Goal: Task Accomplishment & Management: Complete application form

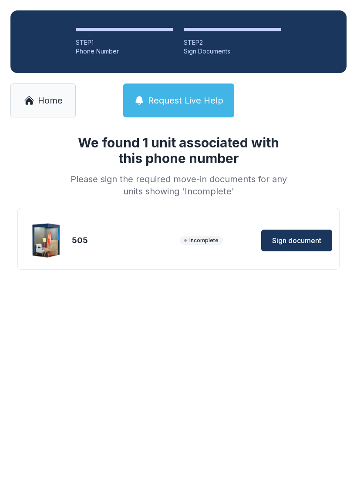
click at [300, 237] on span "Sign document" at bounding box center [296, 240] width 49 height 10
click at [44, 102] on span "Home" at bounding box center [50, 100] width 25 height 12
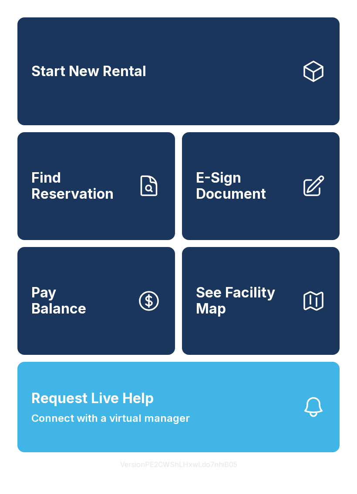
click at [256, 196] on span "E-Sign Document" at bounding box center [245, 186] width 98 height 32
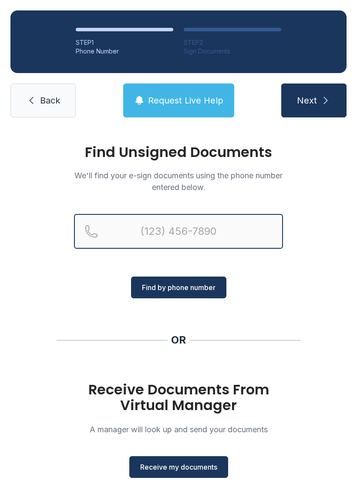
click at [132, 226] on input "Reservation phone number" at bounding box center [178, 231] width 209 height 35
type input "[PHONE_NUMBER]"
click at [313, 101] on button "Next" at bounding box center [313, 101] width 65 height 34
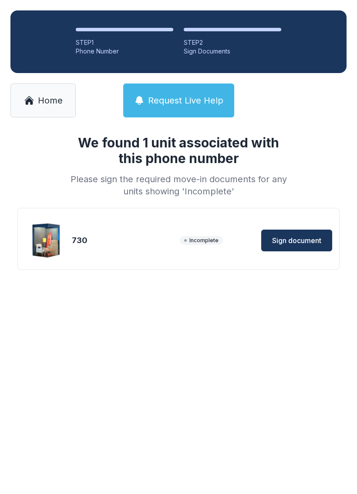
click at [306, 235] on button "Sign document" at bounding box center [296, 241] width 71 height 22
